Goal: Navigation & Orientation: Find specific page/section

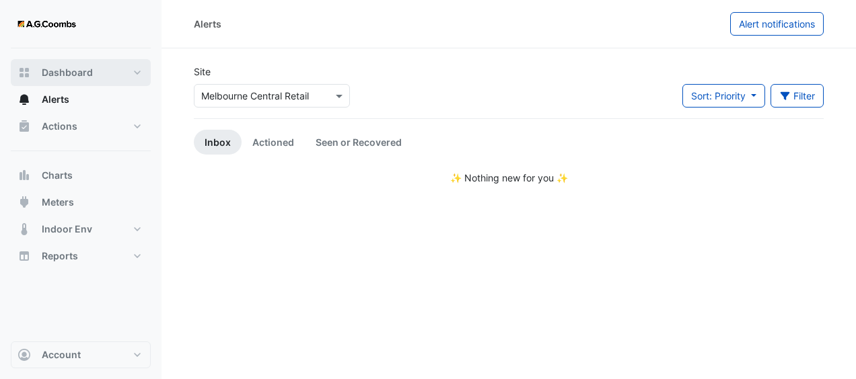
click at [98, 75] on button "Dashboard" at bounding box center [81, 72] width 140 height 27
select select "**"
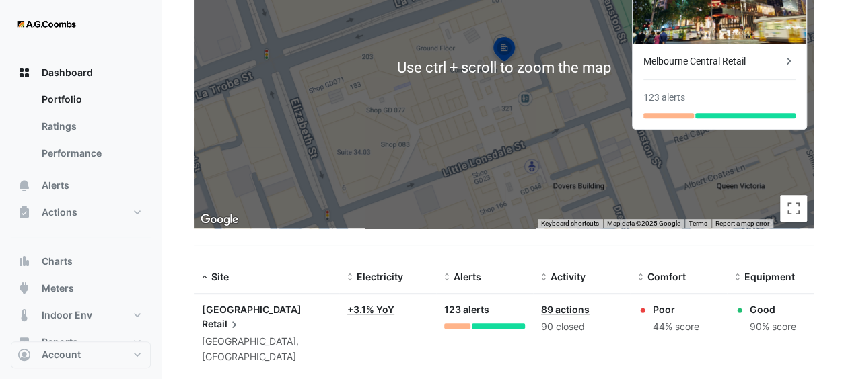
scroll to position [145, 0]
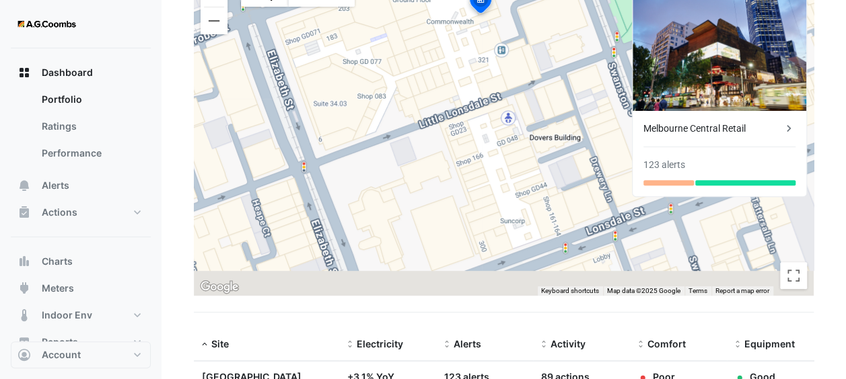
drag, startPoint x: 572, startPoint y: 184, endPoint x: 550, endPoint y: 69, distance: 117.7
click at [550, 69] on div "To activate drag with keyboard, press Alt + Enter. Once in keyboard drag state,…" at bounding box center [504, 134] width 620 height 323
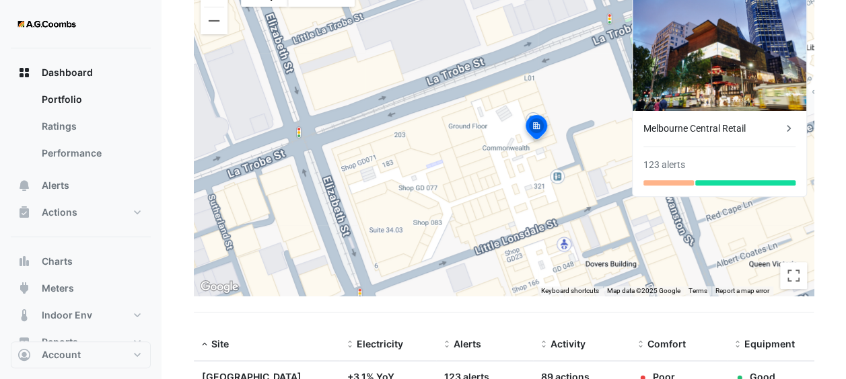
drag, startPoint x: 503, startPoint y: 124, endPoint x: 558, endPoint y: 253, distance: 140.1
click at [558, 253] on div "To activate drag with keyboard, press Alt + Enter. Once in keyboard drag state,…" at bounding box center [504, 134] width 620 height 323
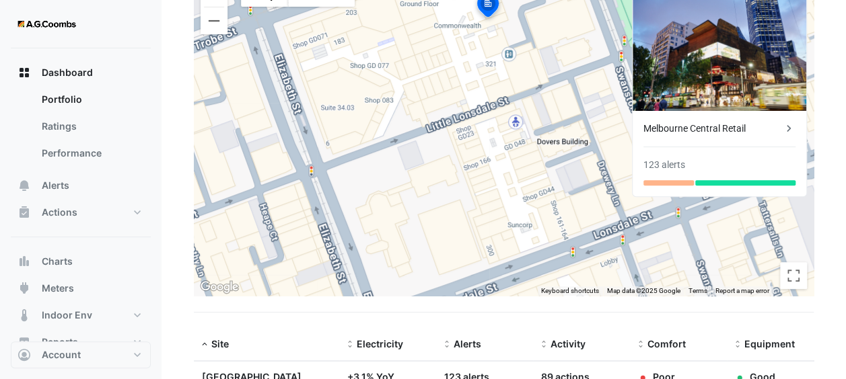
drag, startPoint x: 531, startPoint y: 191, endPoint x: 482, endPoint y: 67, distance: 132.9
click at [482, 67] on div "To activate drag with keyboard, press Alt + Enter. Once in keyboard drag state,…" at bounding box center [504, 134] width 620 height 323
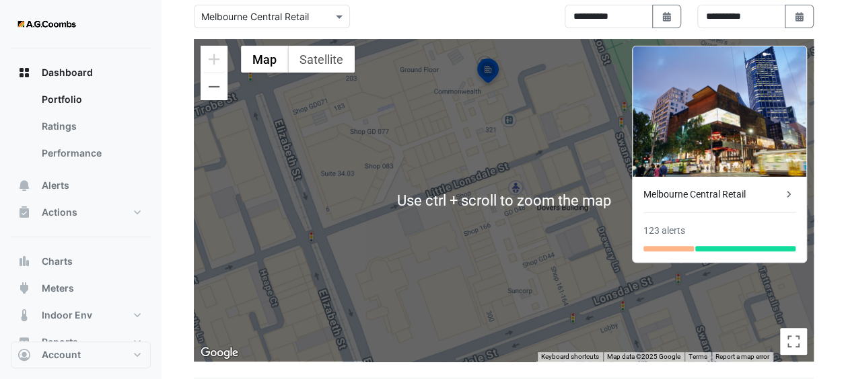
scroll to position [78, 0]
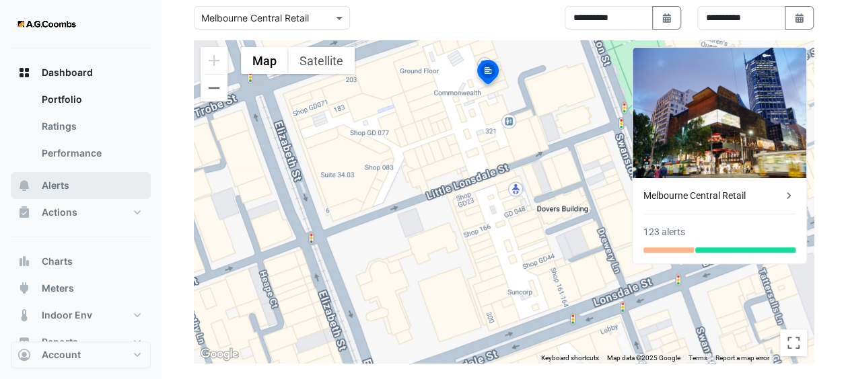
click at [101, 186] on button "Alerts" at bounding box center [81, 185] width 140 height 27
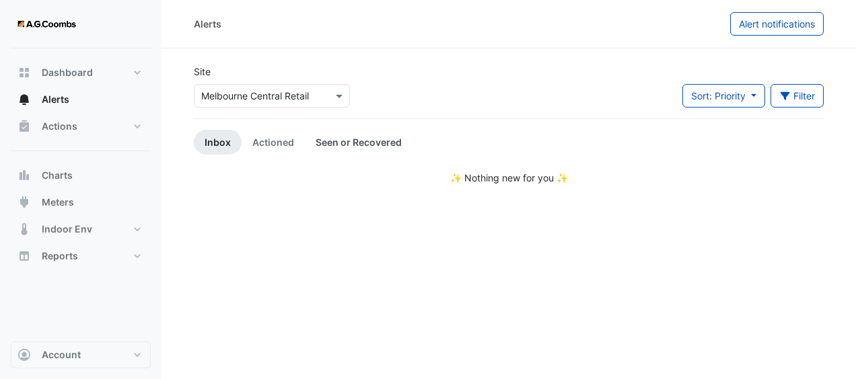
click at [330, 139] on link "Seen or Recovered" at bounding box center [359, 142] width 108 height 25
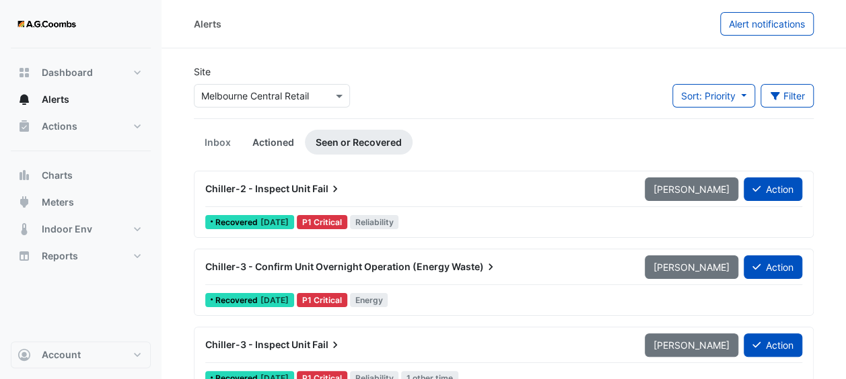
click at [285, 138] on link "Actioned" at bounding box center [273, 142] width 63 height 25
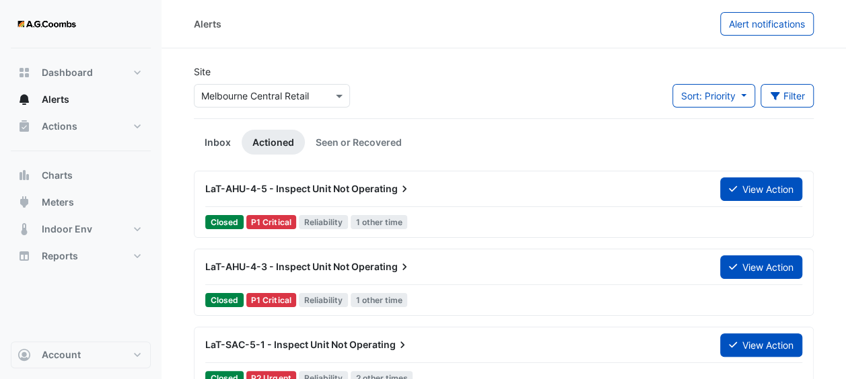
click at [221, 137] on link "Inbox" at bounding box center [218, 142] width 48 height 25
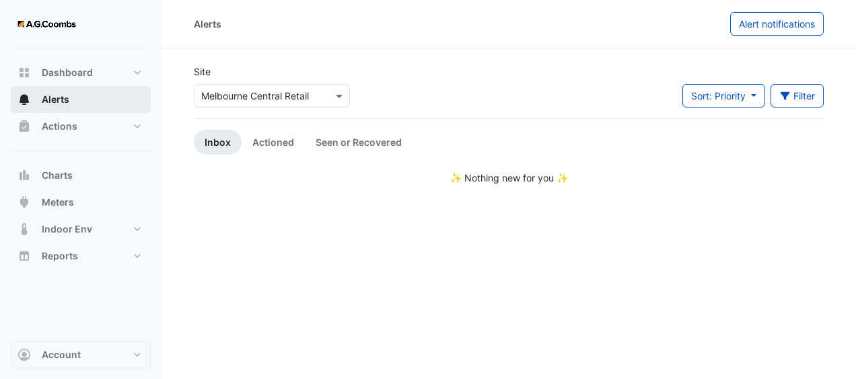
click at [82, 97] on button "Alerts" at bounding box center [81, 99] width 140 height 27
click at [87, 104] on button "Alerts" at bounding box center [81, 99] width 140 height 27
